Goal: Obtain resource: Obtain resource

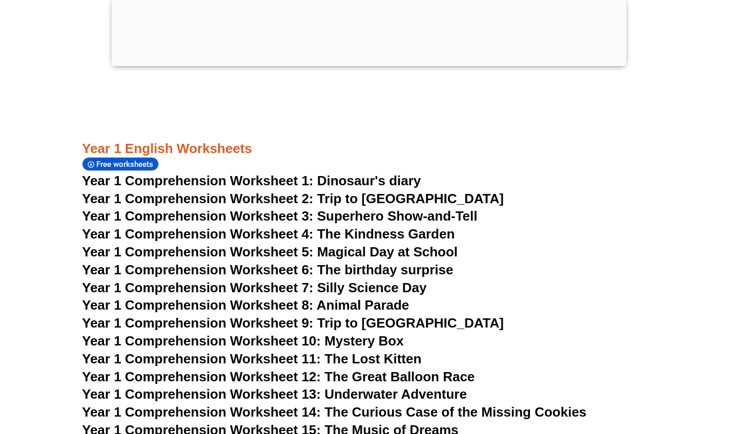
scroll to position [1298, 0]
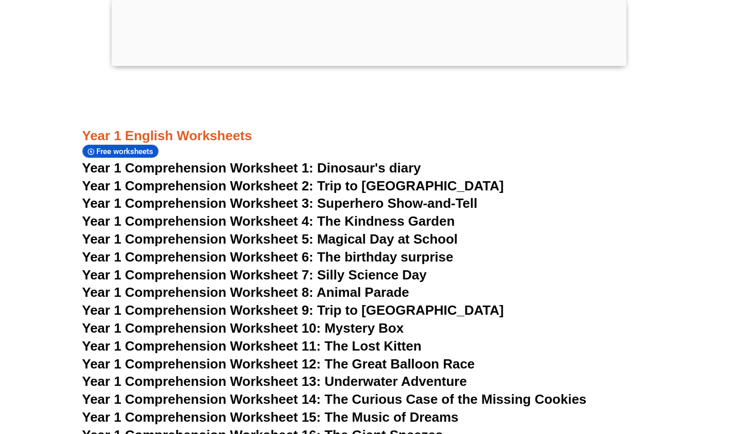
click at [208, 160] on span "Year 1 Comprehension Worksheet 1: Dinosaur's diary" at bounding box center [251, 167] width 339 height 15
click at [171, 160] on span "Year 1 Comprehension Worksheet 1: Dinosaur's diary" at bounding box center [251, 167] width 339 height 15
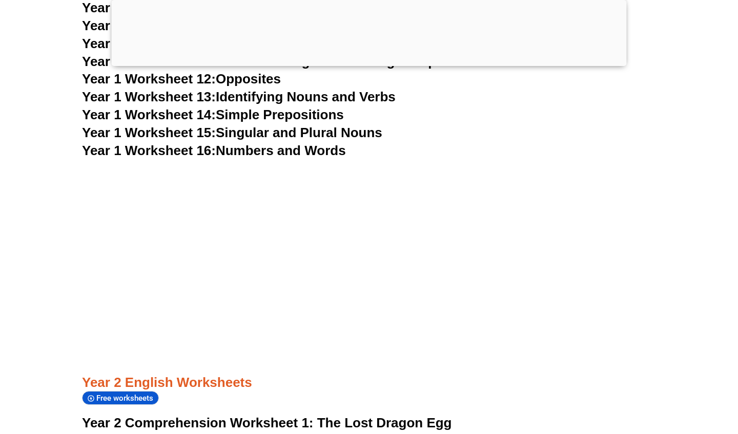
scroll to position [2397, 0]
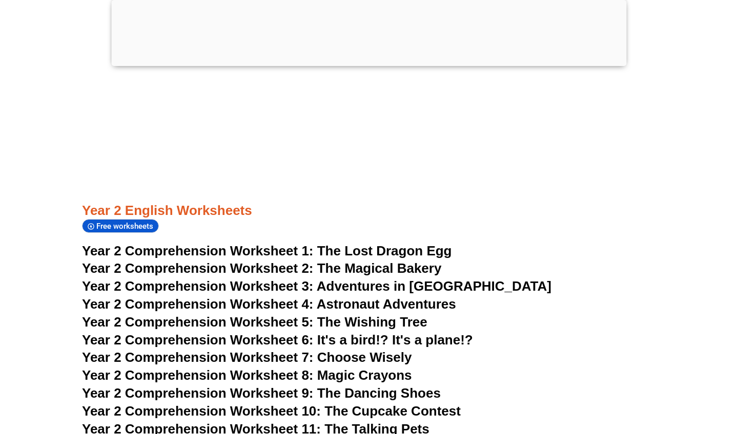
click at [179, 243] on span "Year 2 Comprehension Worksheet 1:" at bounding box center [198, 250] width 232 height 15
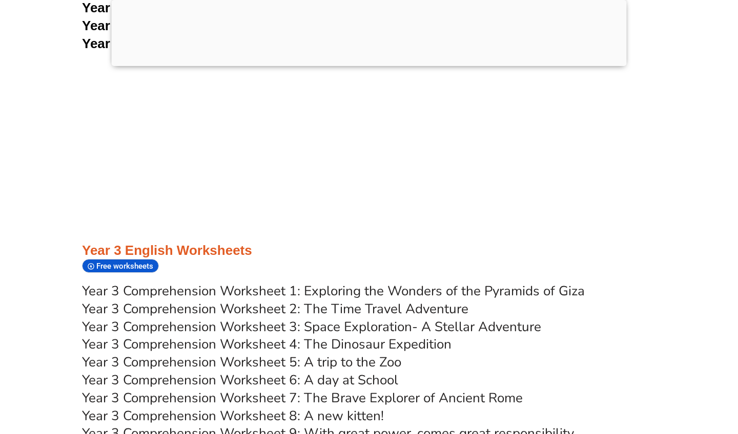
scroll to position [3300, 0]
click at [147, 282] on link "Year 3 Comprehension Worksheet 1: Exploring the Wonders of the Pyramids of Giza" at bounding box center [333, 291] width 503 height 18
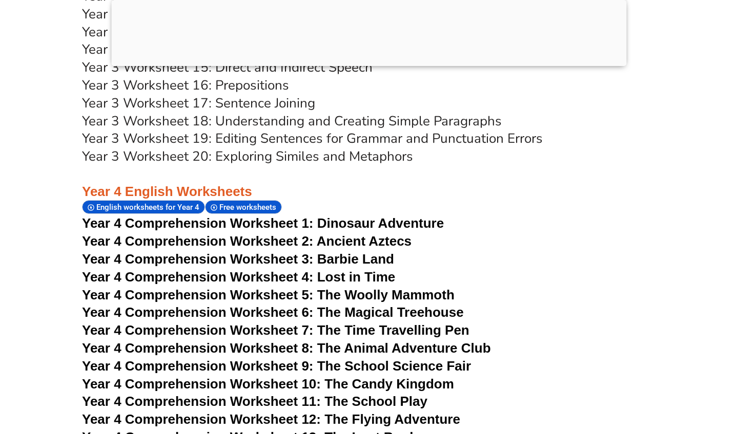
scroll to position [4130, 0]
click at [181, 215] on span "Year 4 Comprehension Worksheet 1:" at bounding box center [198, 222] width 232 height 15
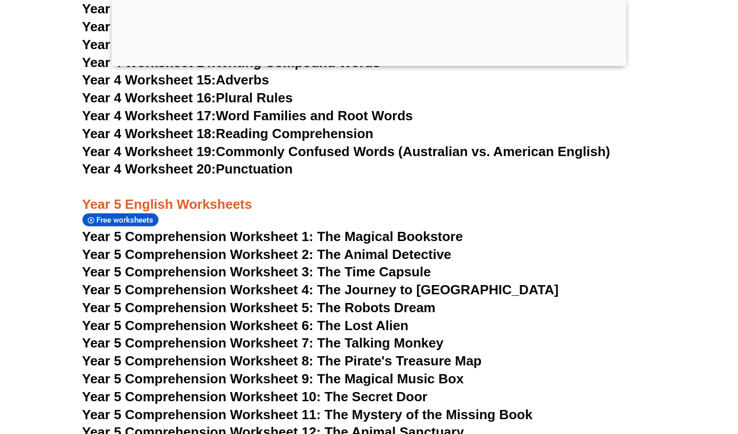
scroll to position [4893, 0]
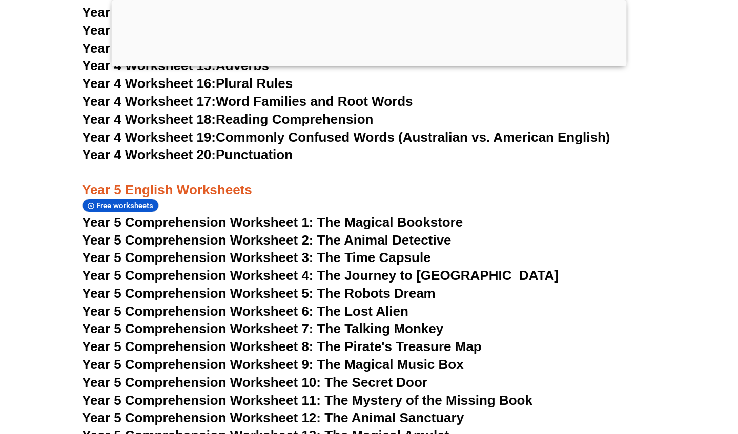
click at [138, 215] on span "Year 5 Comprehension Worksheet 1: The Magical Bookstore" at bounding box center [272, 222] width 381 height 15
click at [132, 233] on span "Year 5 Comprehension Worksheet 2: The Animal Detective" at bounding box center [266, 240] width 369 height 15
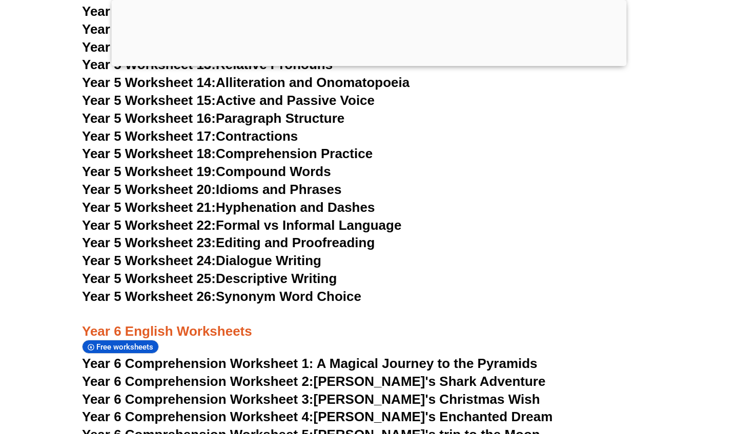
scroll to position [5521, 0]
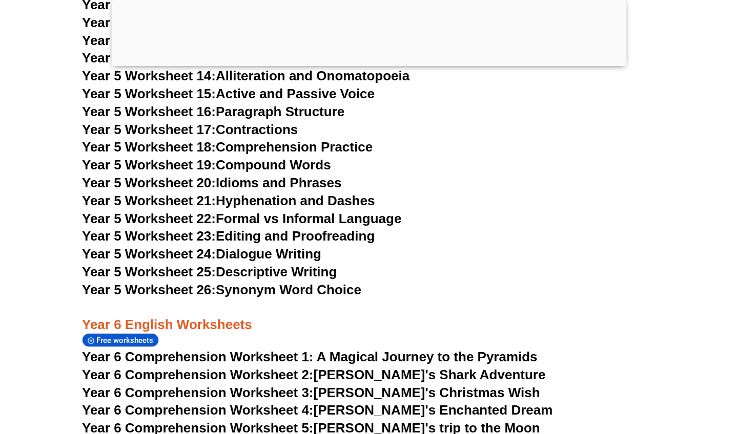
click at [171, 349] on span "Year 6 Comprehension Worksheet 1: A Magical Journey to the Pyramids" at bounding box center [309, 356] width 455 height 15
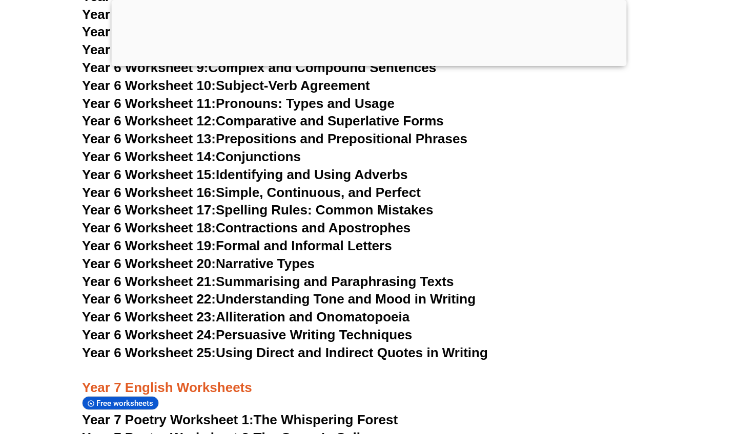
scroll to position [6277, 0]
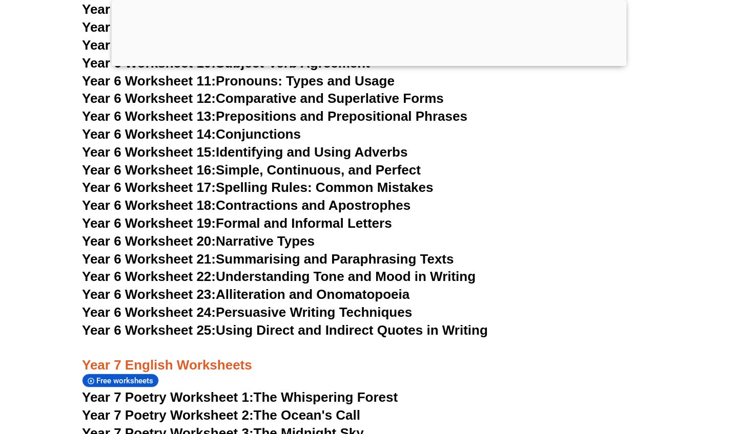
click at [176, 390] on span "Year 7 Poetry Worksheet 1:" at bounding box center [168, 397] width 172 height 15
